Goal: Task Accomplishment & Management: Manage account settings

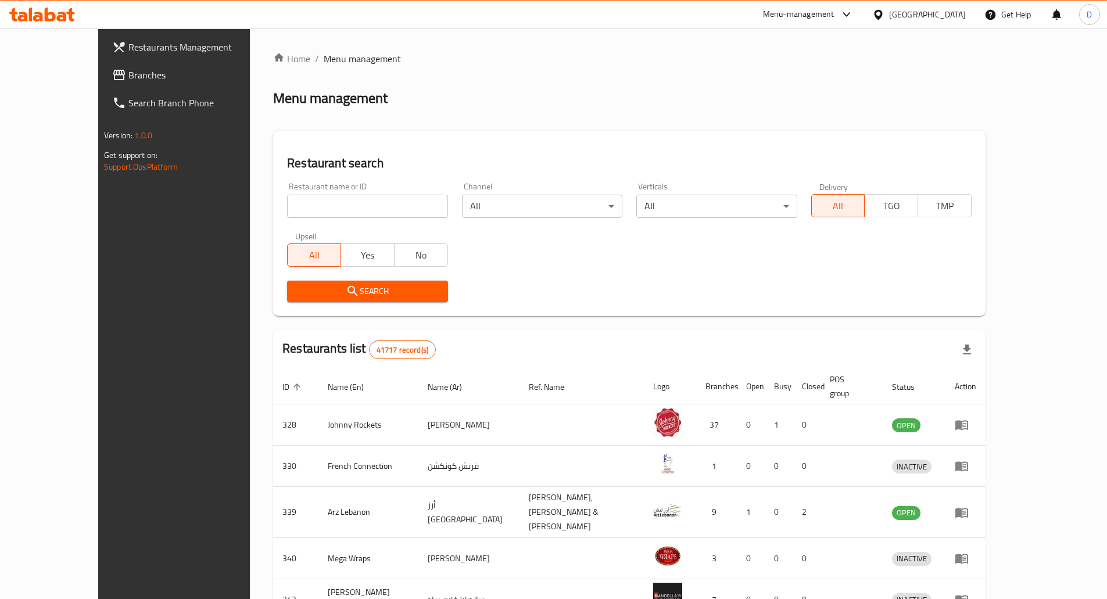
click at [341, 206] on input "search" at bounding box center [367, 206] width 160 height 23
type input "77 asia"
click button "Search" at bounding box center [367, 292] width 160 height 22
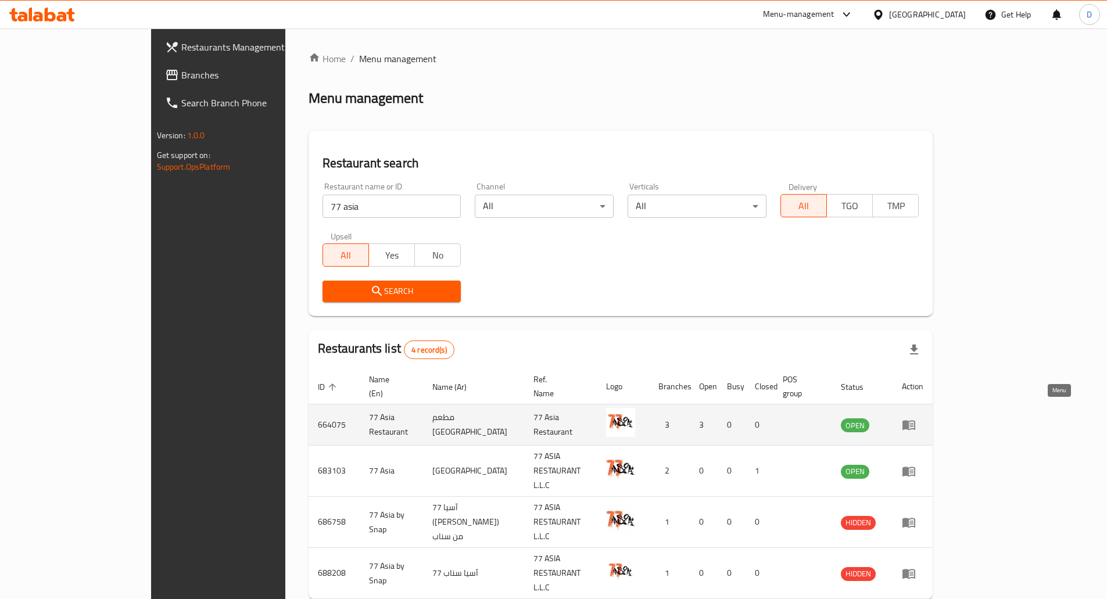
click at [915, 421] on icon "enhanced table" at bounding box center [909, 426] width 13 height 10
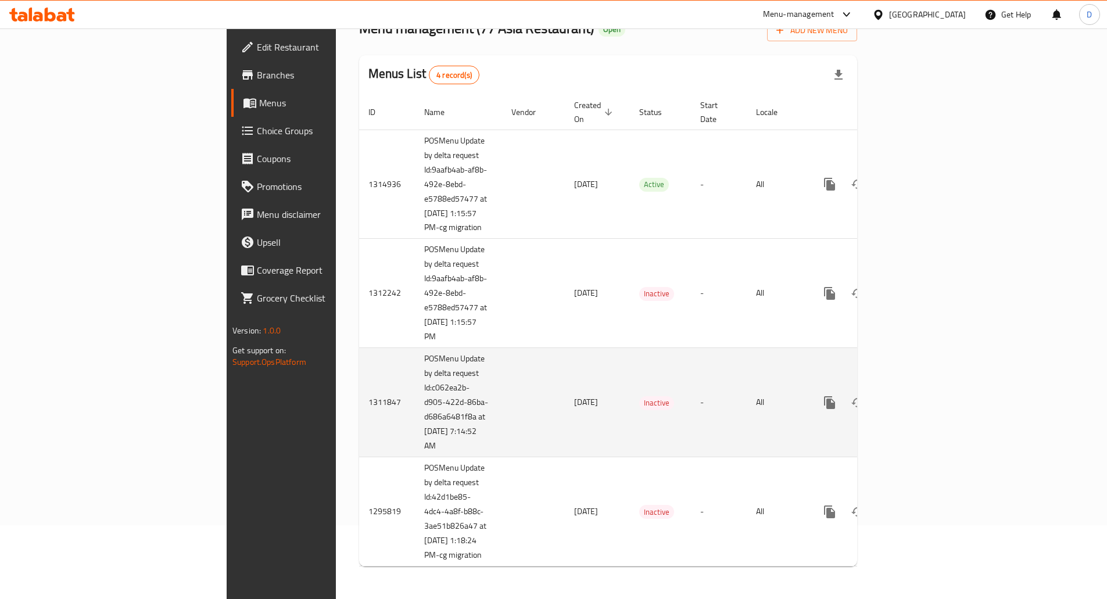
scroll to position [76, 0]
click at [921, 400] on icon "enhanced table" at bounding box center [914, 403] width 14 height 14
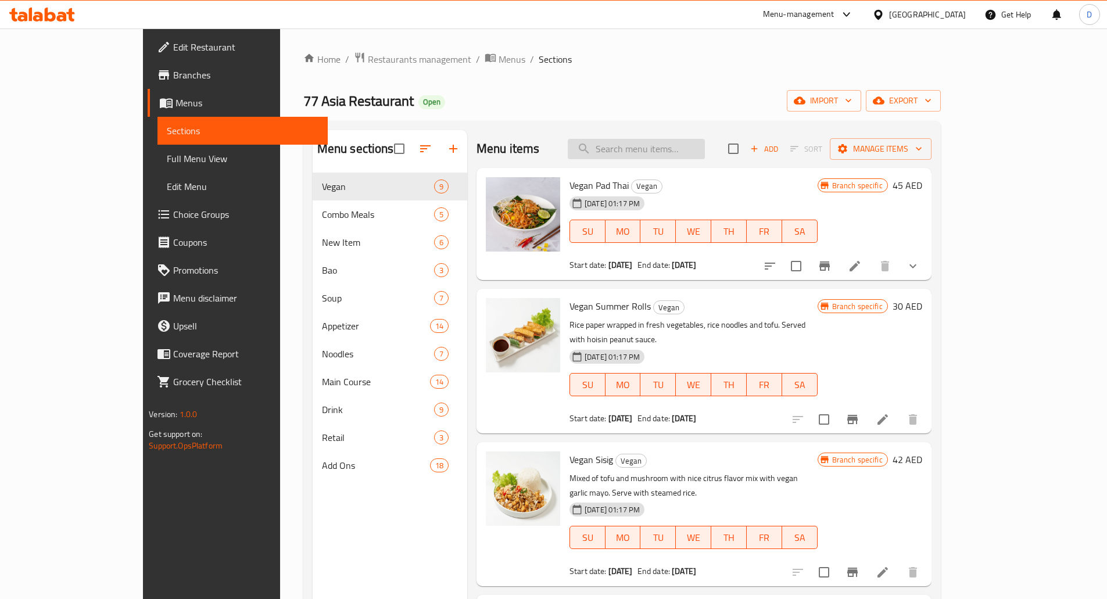
click at [678, 149] on input "search" at bounding box center [636, 149] width 137 height 20
type input "river"
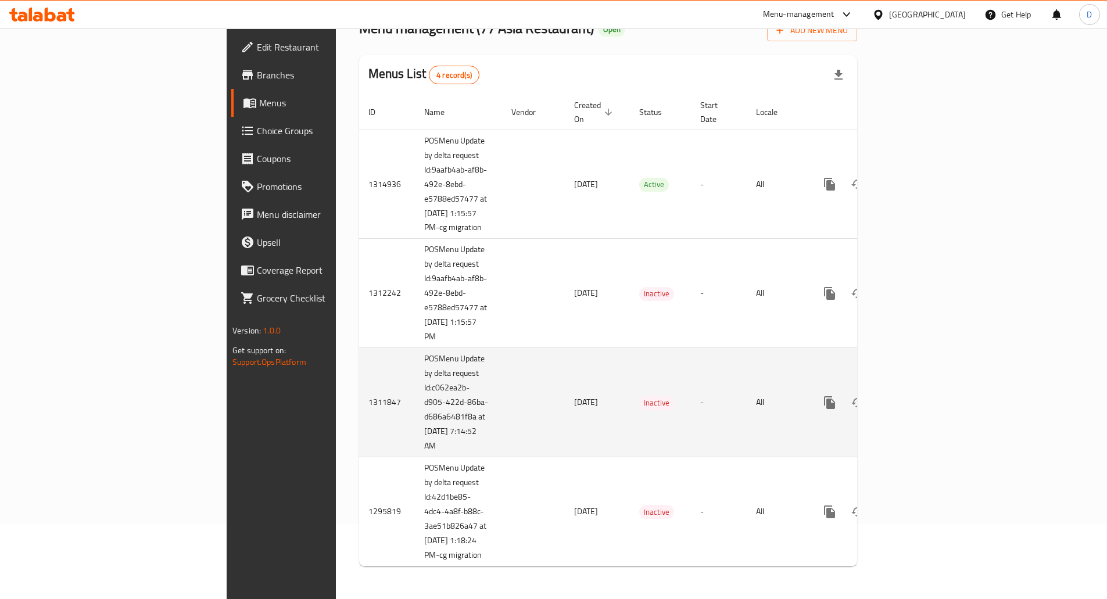
scroll to position [77, 0]
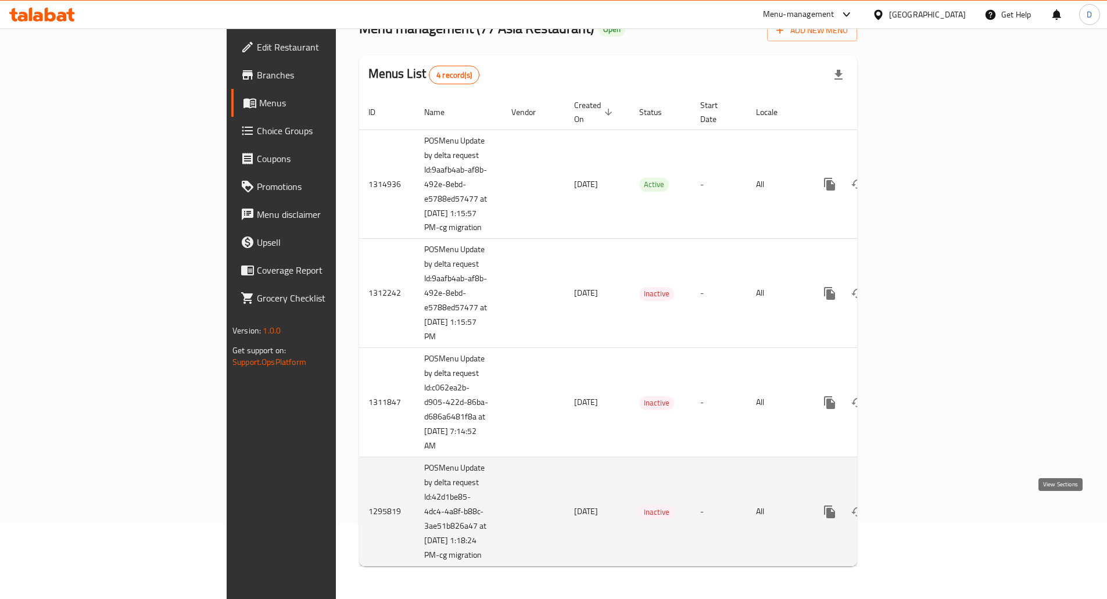
click at [919, 511] on icon "enhanced table" at bounding box center [913, 512] width 10 height 10
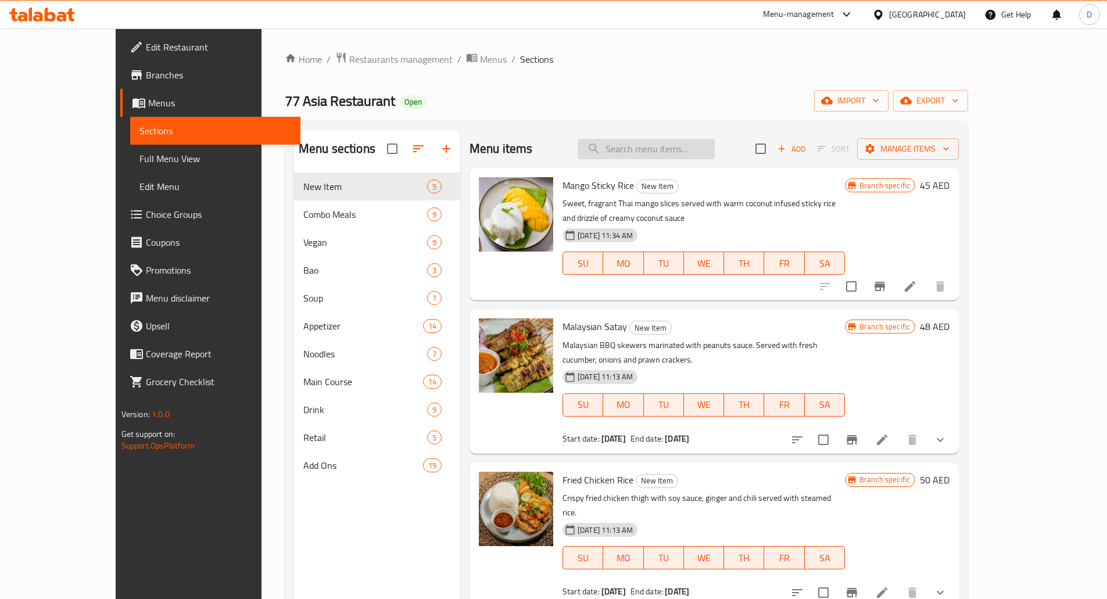
click at [658, 152] on input "search" at bounding box center [646, 149] width 137 height 20
type input "river"
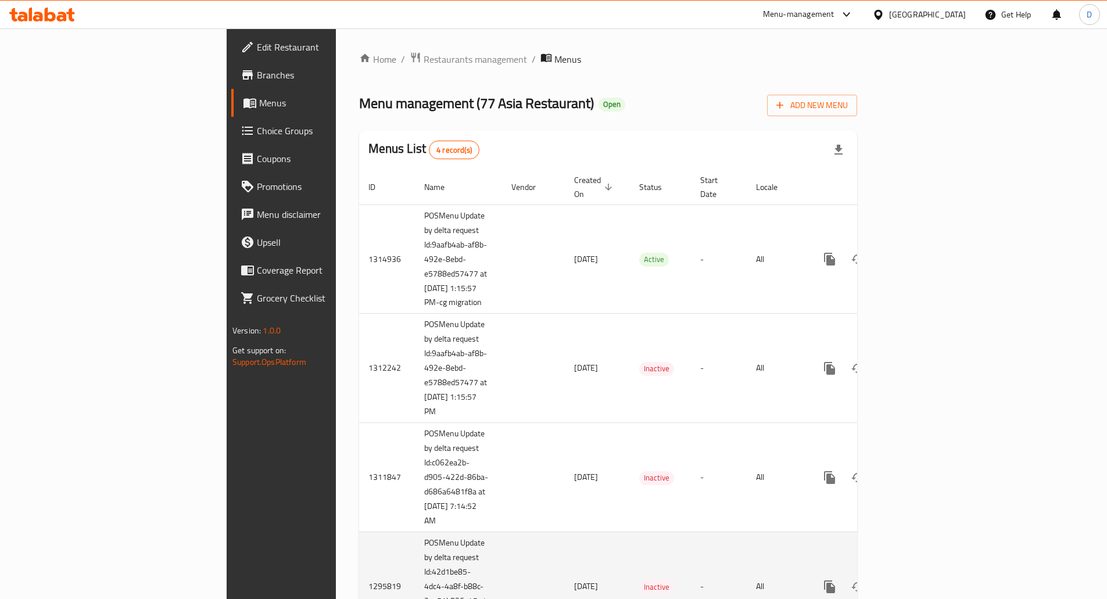
scroll to position [77, 0]
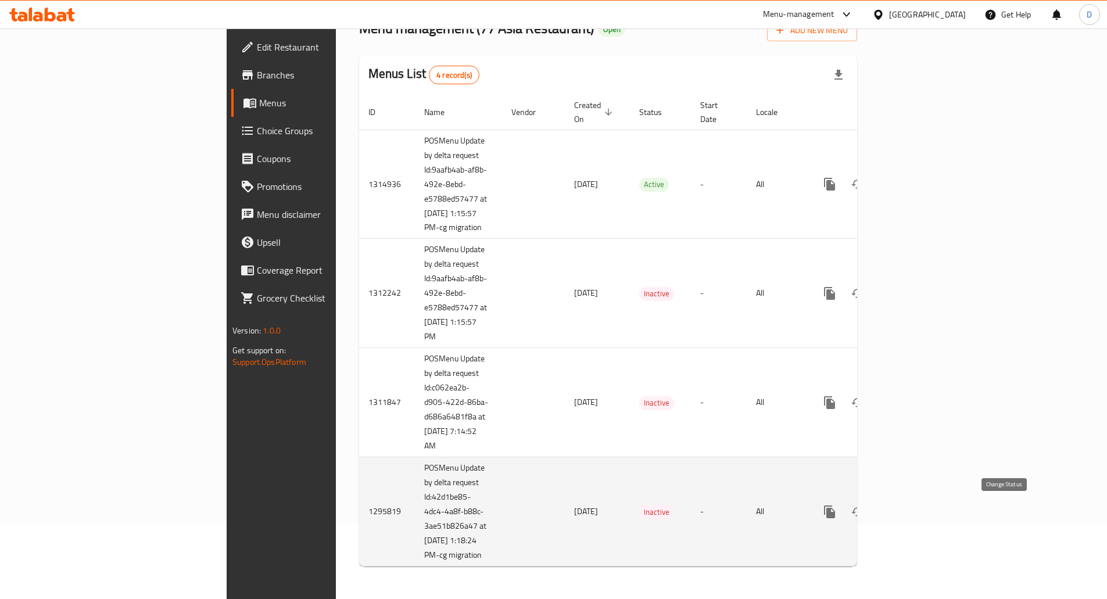
click at [865, 512] on icon "enhanced table" at bounding box center [858, 512] width 14 height 14
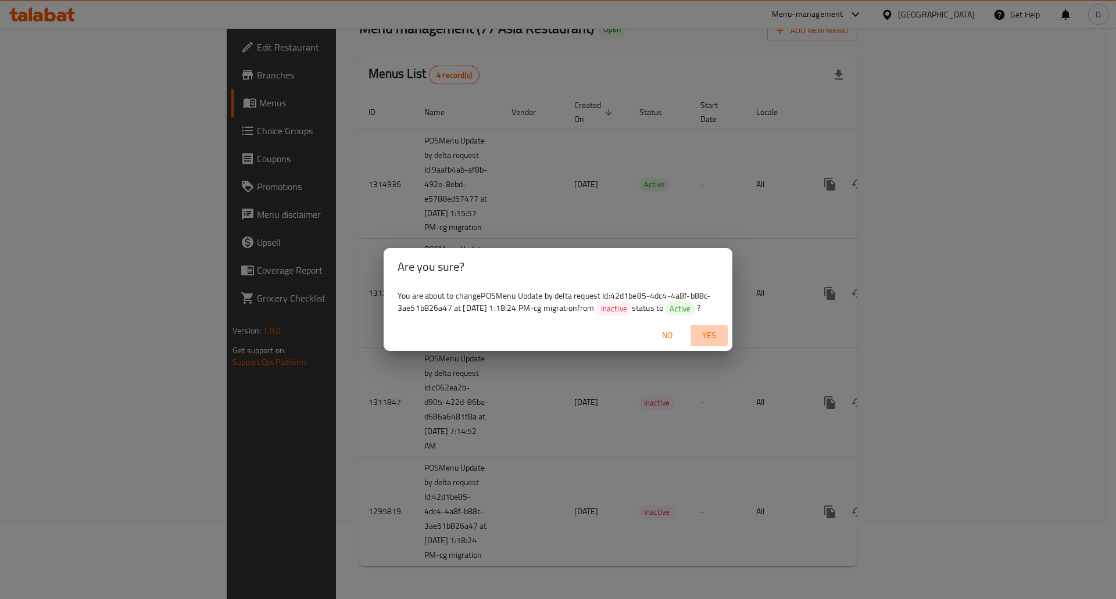
click at [704, 330] on span "Yes" at bounding box center [709, 335] width 28 height 15
